Goal: Navigation & Orientation: Find specific page/section

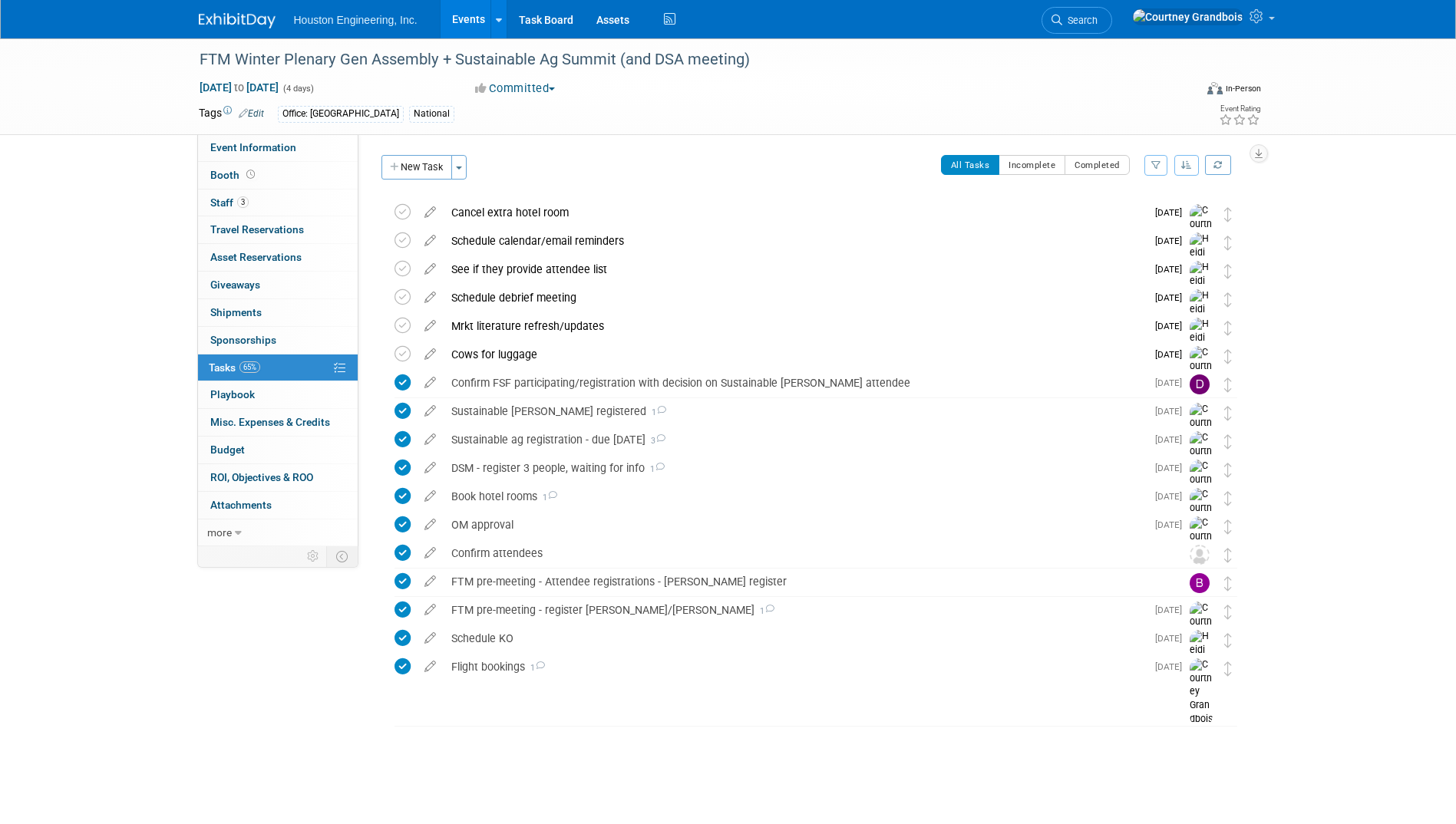
click at [453, 21] on link "Events" at bounding box center [469, 19] width 56 height 38
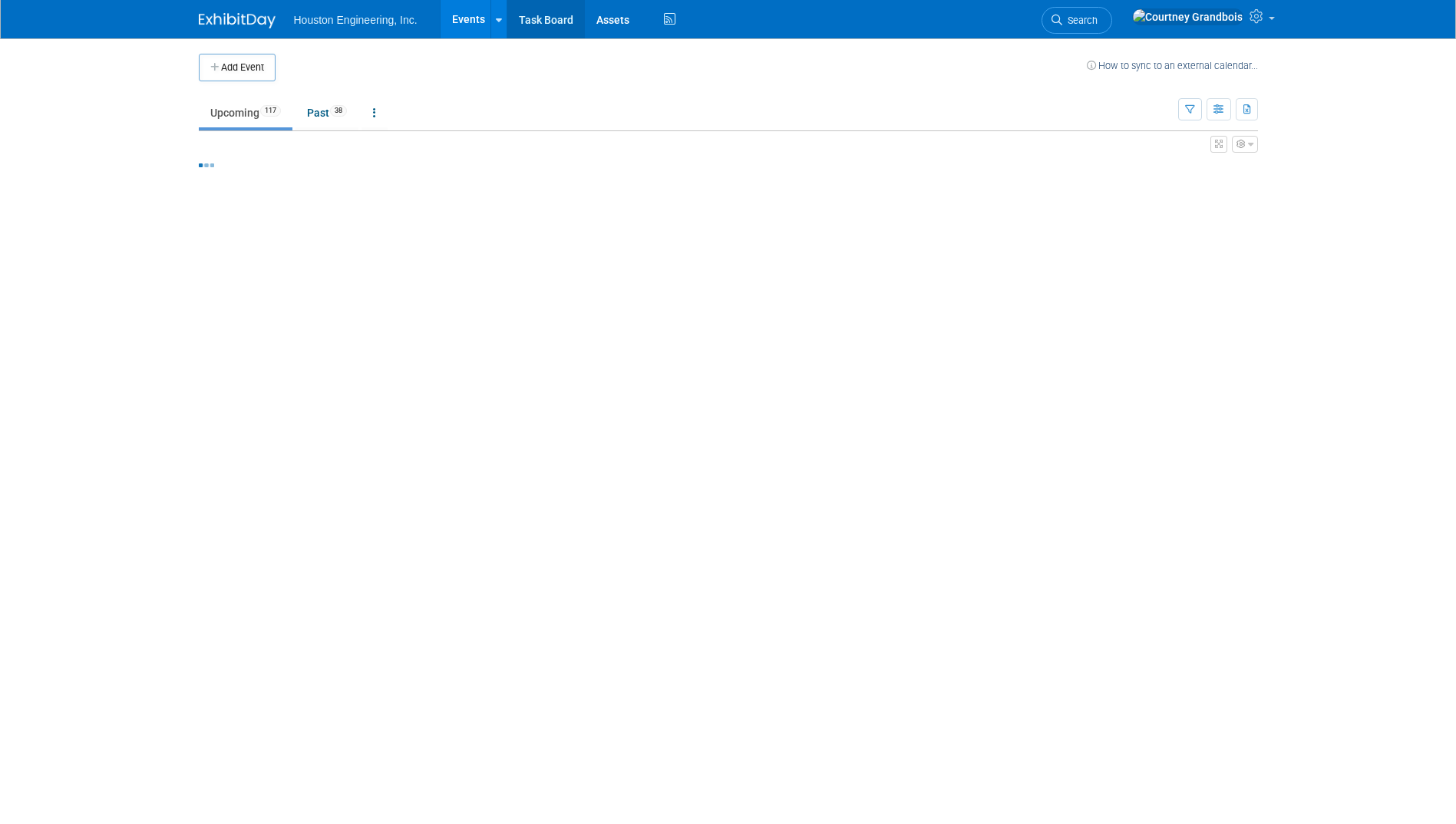
click at [547, 23] on link "Task Board" at bounding box center [545, 19] width 77 height 38
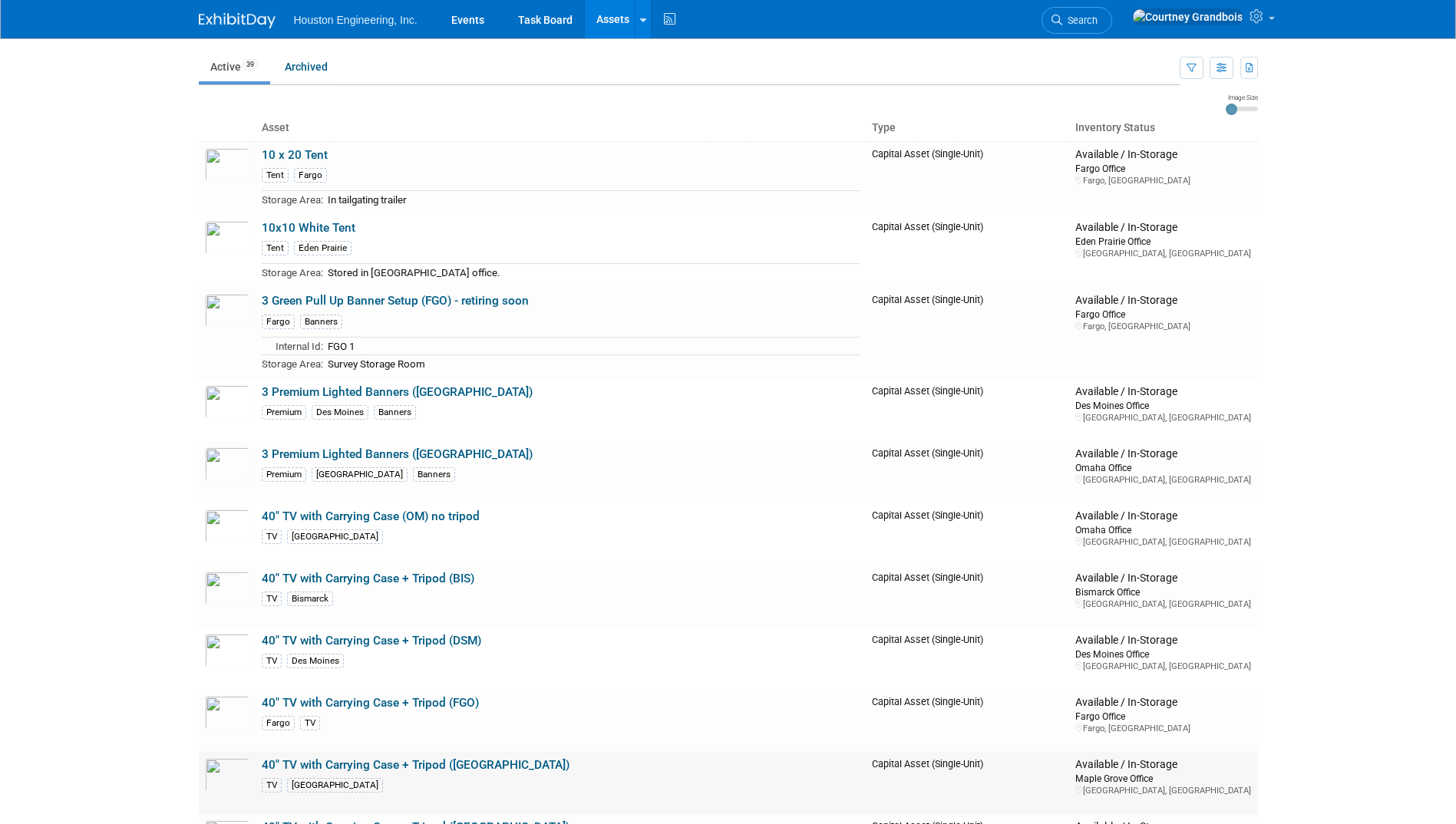
scroll to position [76, 0]
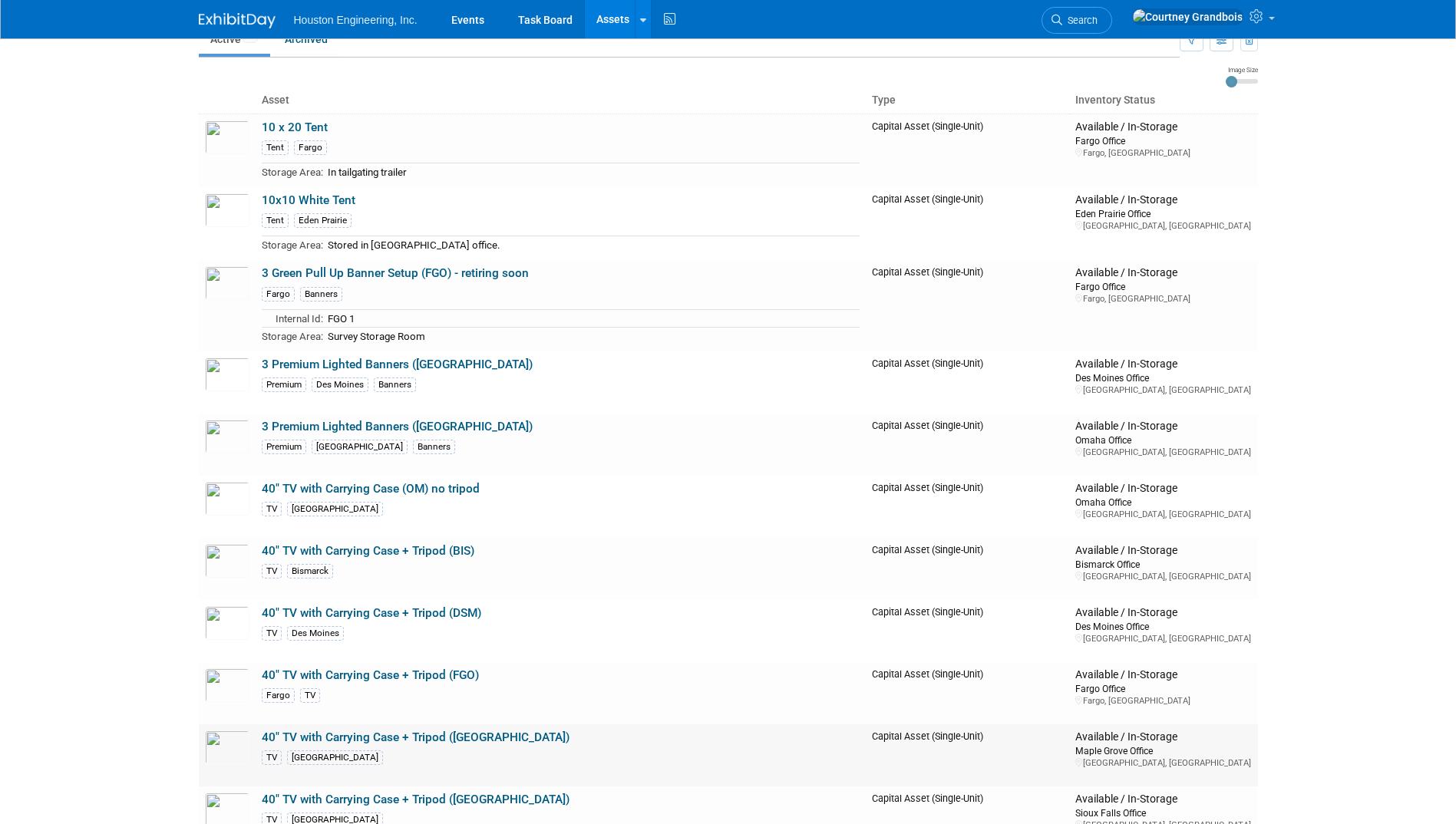
click at [410, 733] on link "40" TV with Carrying Case + Tripod (MG)" at bounding box center [416, 737] width 308 height 14
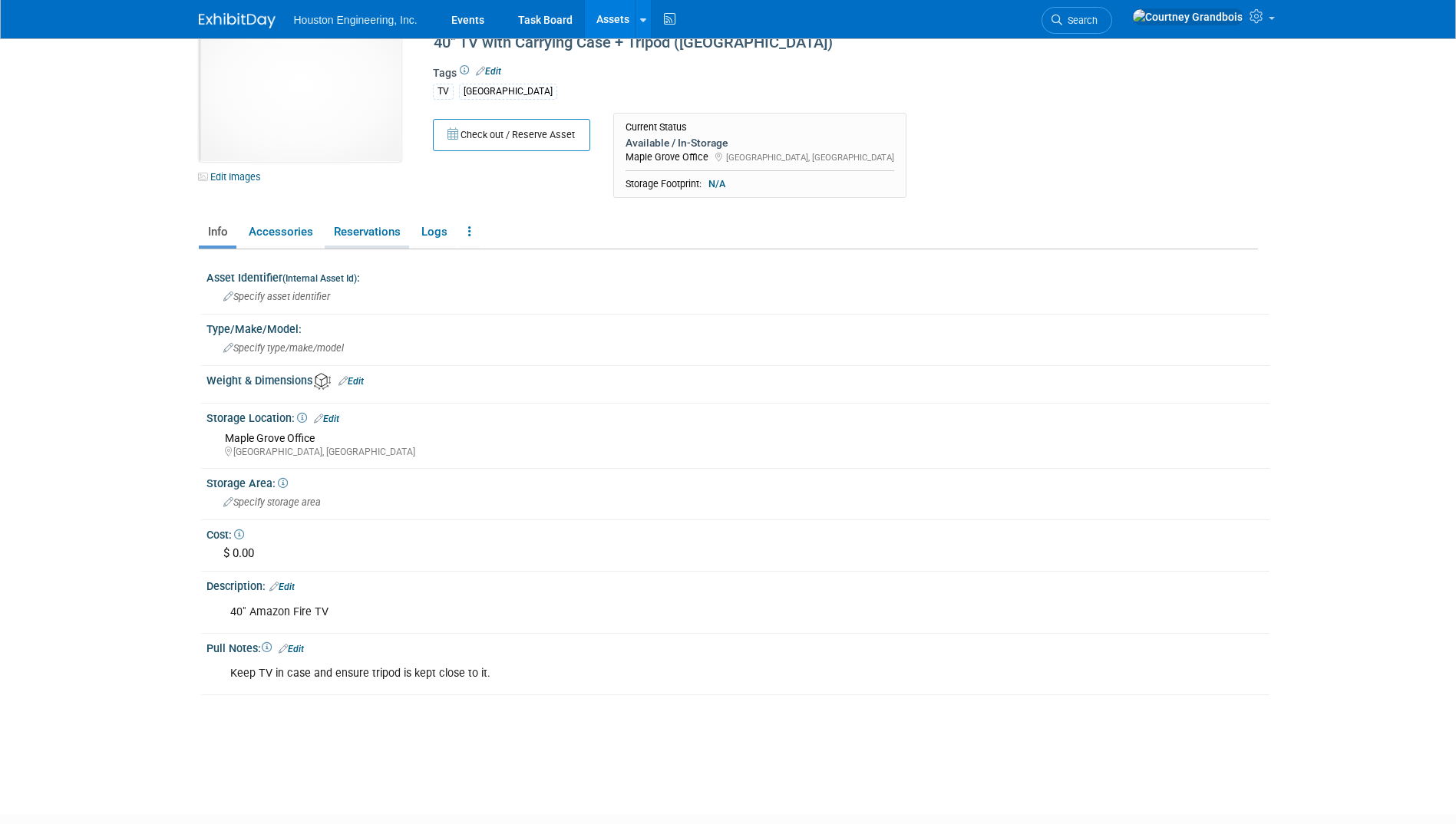
scroll to position [76, 0]
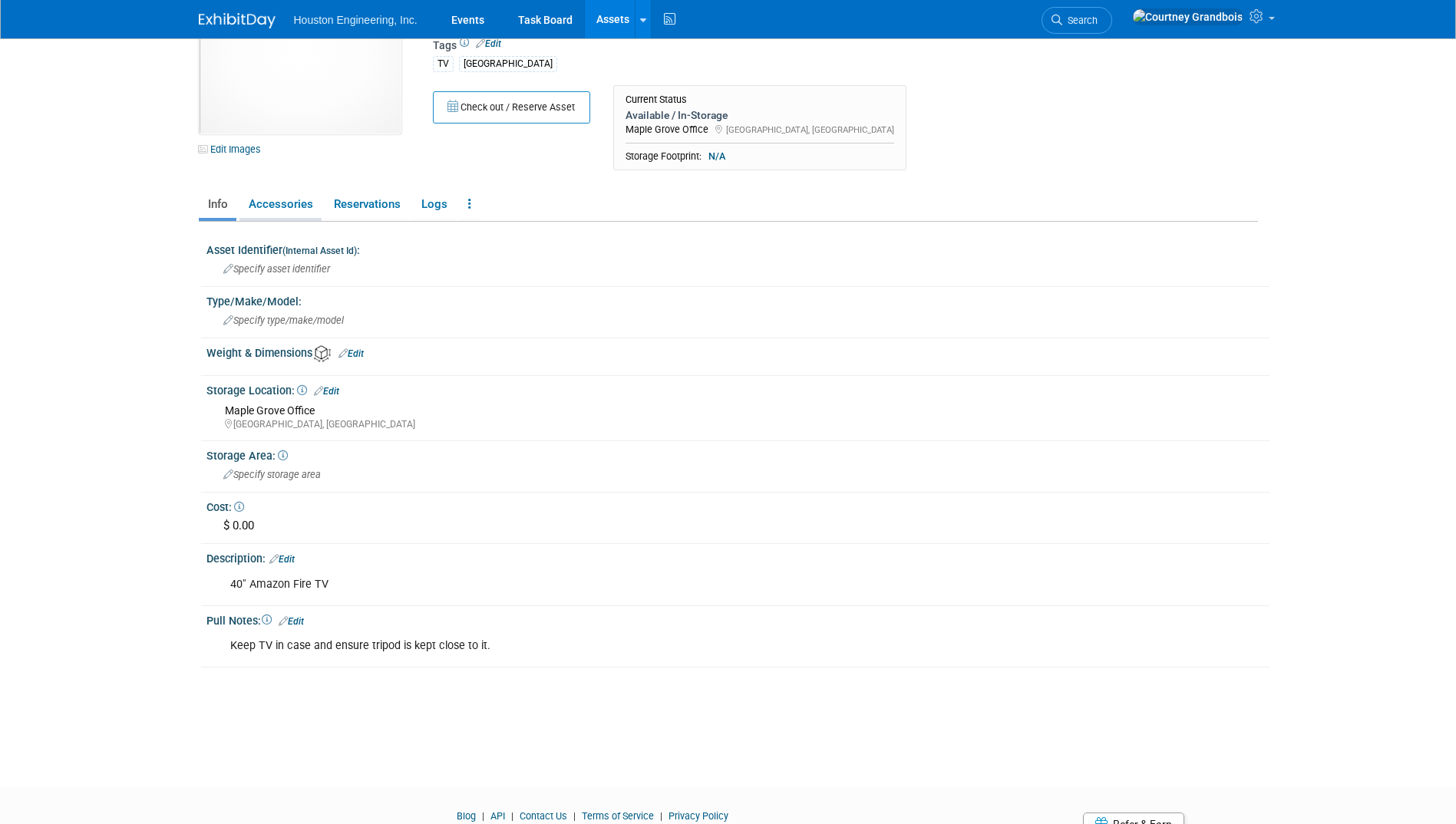
click at [294, 196] on link "Accessories" at bounding box center [281, 204] width 82 height 27
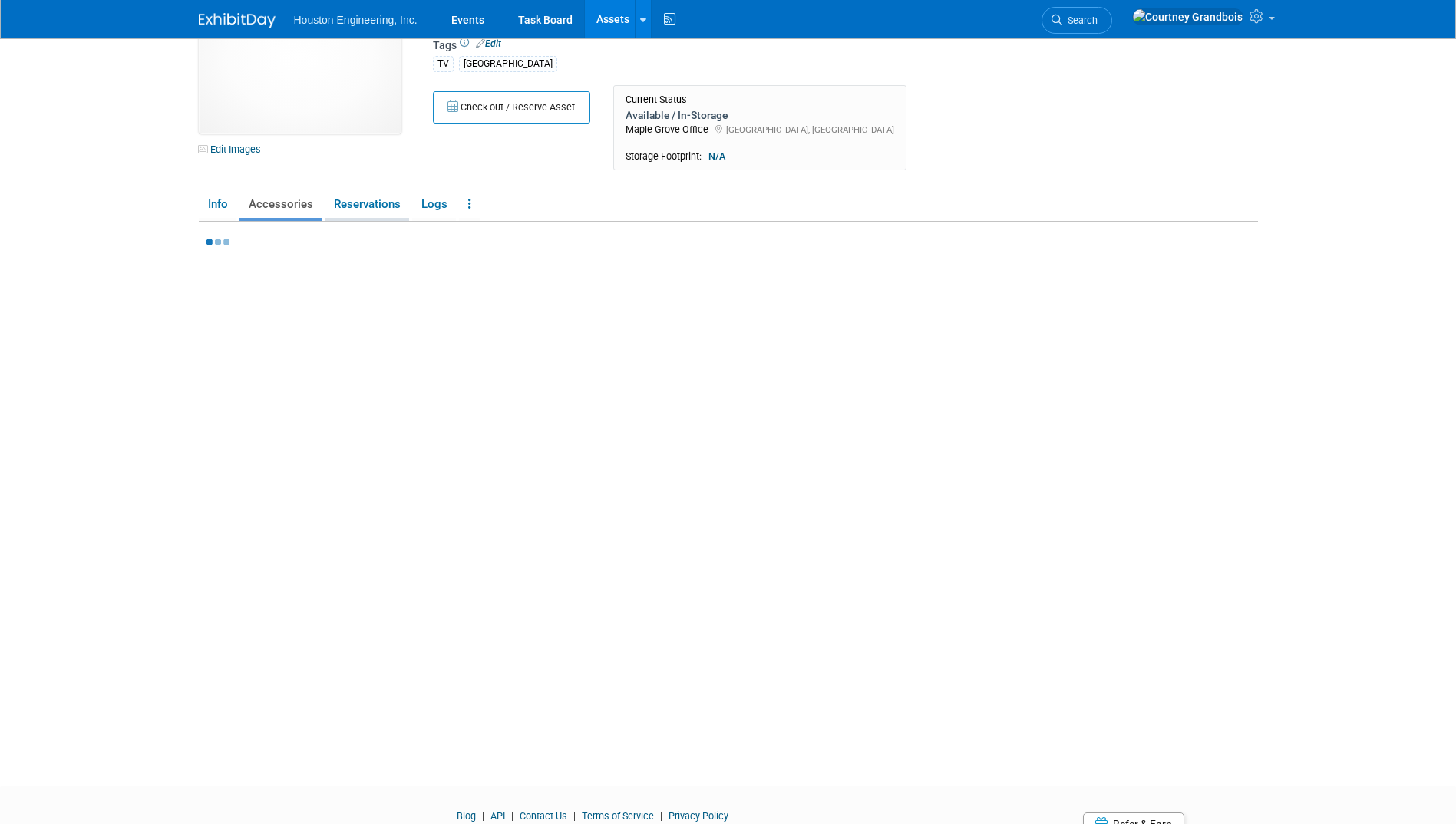
click at [333, 199] on link "Reservations" at bounding box center [366, 204] width 85 height 27
